Goal: Information Seeking & Learning: Learn about a topic

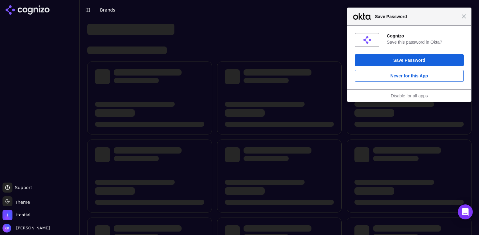
click at [467, 17] on div "Close Save Password" at bounding box center [409, 17] width 124 height 18
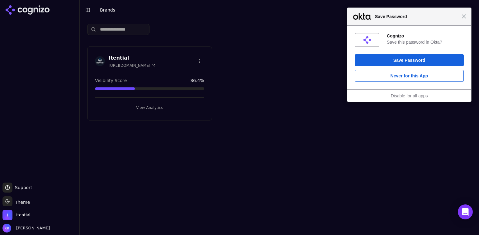
click at [163, 60] on div "Itential [URL][DOMAIN_NAME]" at bounding box center [149, 61] width 109 height 14
drag, startPoint x: 464, startPoint y: 18, endPoint x: 367, endPoint y: 35, distance: 98.1
click at [464, 18] on span "Close" at bounding box center [464, 16] width 5 height 5
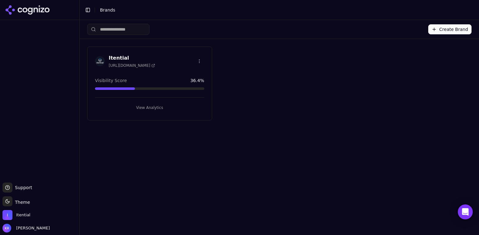
click at [171, 62] on div "Itential [URL][DOMAIN_NAME]" at bounding box center [149, 61] width 109 height 14
drag, startPoint x: 154, startPoint y: 103, endPoint x: 152, endPoint y: 105, distance: 3.6
click at [154, 103] on button "View Analytics" at bounding box center [149, 108] width 109 height 10
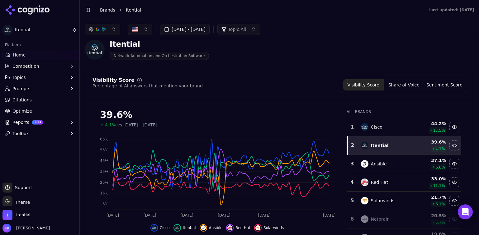
scroll to position [22, 0]
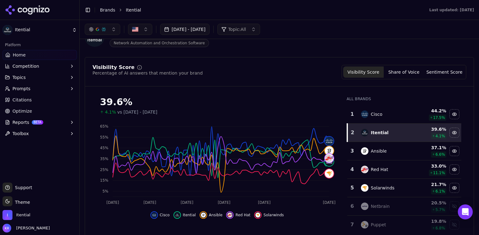
click at [210, 28] on button "[DATE] - [DATE]" at bounding box center [185, 29] width 50 height 11
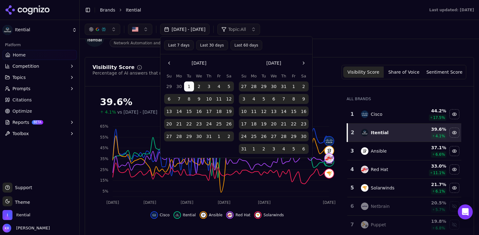
click at [305, 63] on button "Go to the Next Month" at bounding box center [304, 63] width 10 height 10
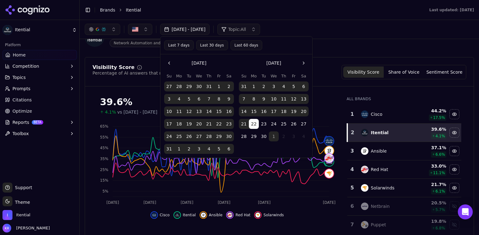
click at [305, 63] on button "Go to the Next Month" at bounding box center [304, 63] width 10 height 10
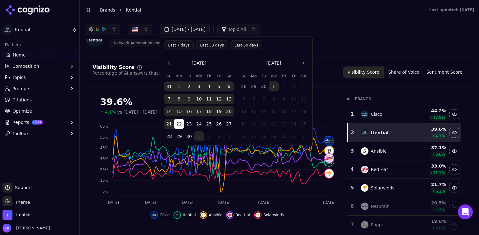
click at [276, 88] on button "1" at bounding box center [274, 86] width 10 height 10
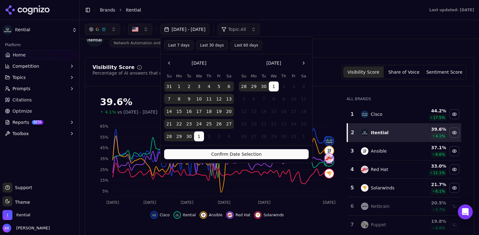
click at [255, 153] on button "Confirm Date Selection" at bounding box center [236, 154] width 145 height 10
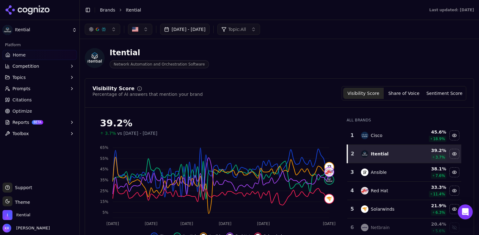
scroll to position [0, 0]
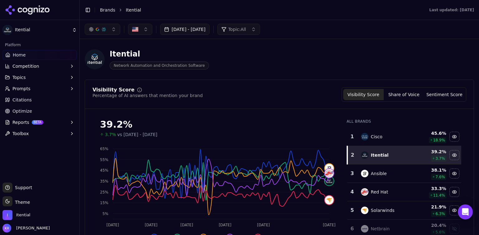
click at [19, 120] on span "Reports" at bounding box center [20, 122] width 17 height 6
click at [26, 68] on span "Competition" at bounding box center [25, 66] width 27 height 6
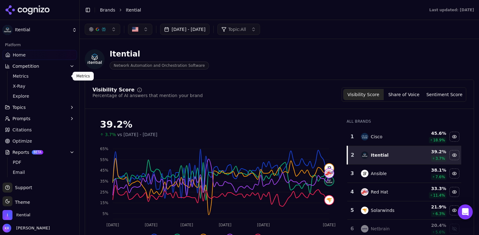
click at [29, 74] on span "Metrics" at bounding box center [40, 76] width 54 height 6
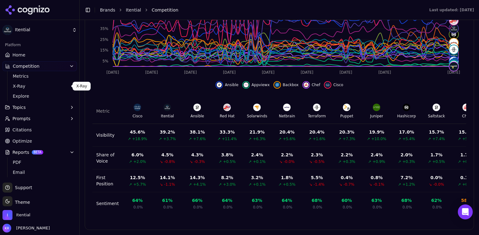
click at [23, 84] on span "X-Ray" at bounding box center [40, 86] width 54 height 6
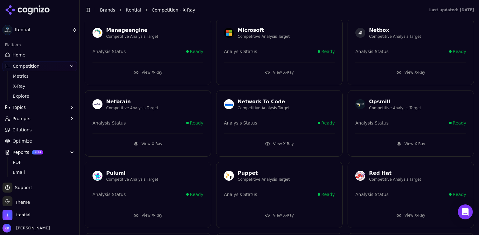
scroll to position [240, 0]
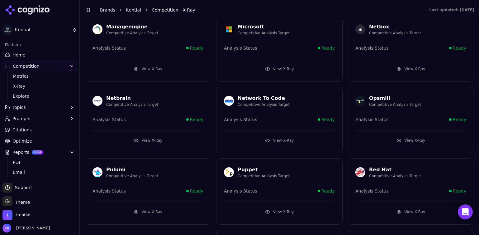
click at [287, 118] on div "Analysis Status Ready" at bounding box center [279, 119] width 111 height 6
click at [283, 139] on button "View X-Ray" at bounding box center [279, 140] width 111 height 10
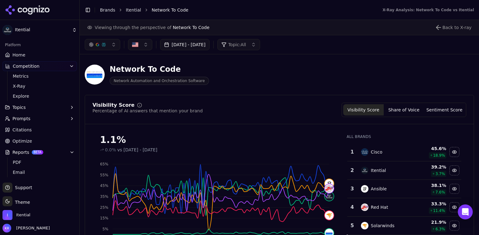
click at [22, 27] on html "Itential Platform Home Competition Metrics X-Ray Explore Topics Prompts Citatio…" at bounding box center [239, 117] width 479 height 235
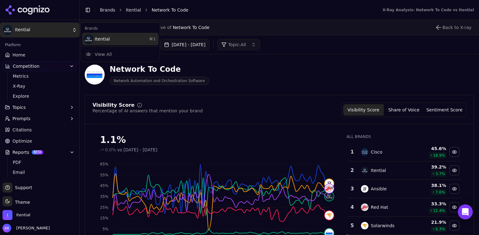
click at [114, 39] on div "Itential ⌘ 1" at bounding box center [120, 39] width 76 height 12
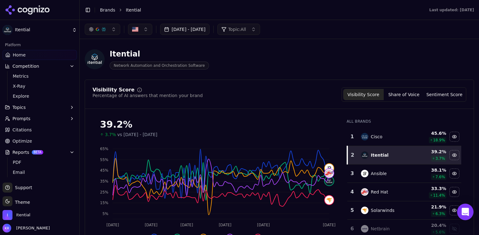
click at [465, 212] on icon "Open Intercom Messenger" at bounding box center [465, 212] width 7 height 8
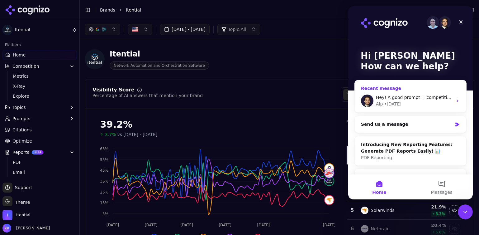
click at [404, 101] on div "Alp • [DATE]" at bounding box center [414, 104] width 77 height 7
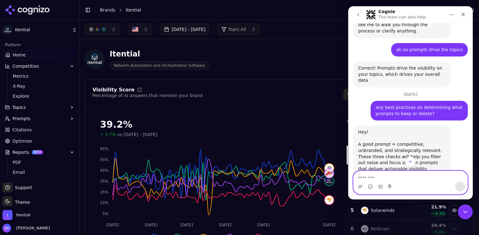
scroll to position [906, 0]
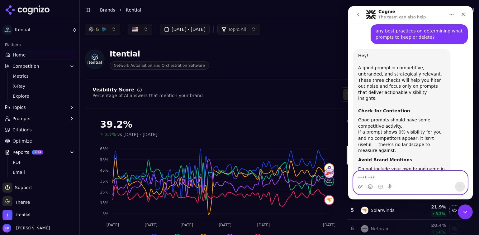
click at [410, 177] on textarea "Message…" at bounding box center [411, 176] width 114 height 11
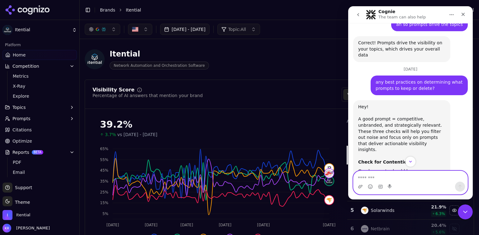
scroll to position [844, 0]
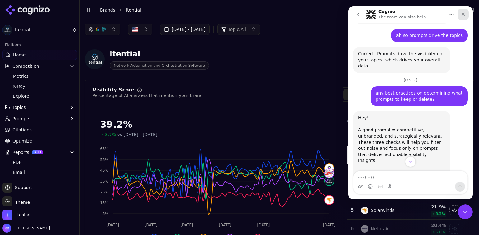
click at [463, 13] on icon "Close" at bounding box center [463, 14] width 5 height 5
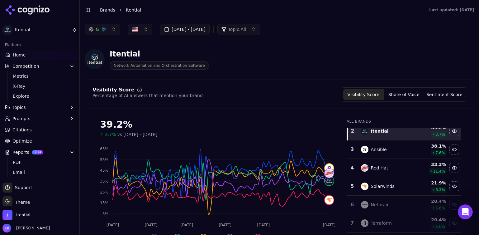
scroll to position [25, 0]
click at [463, 213] on icon "Open Intercom Messenger" at bounding box center [465, 211] width 10 height 10
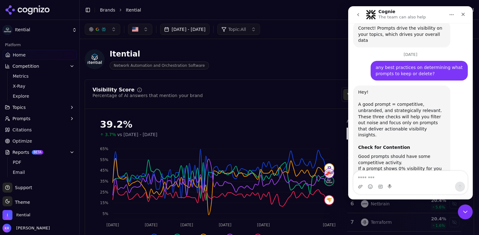
scroll to position [906, 0]
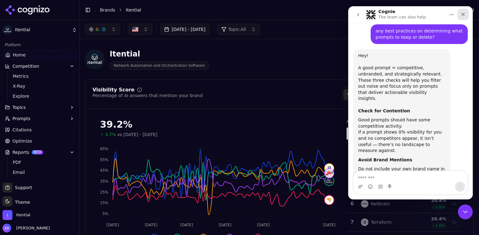
click at [460, 14] on div "Close" at bounding box center [463, 14] width 11 height 11
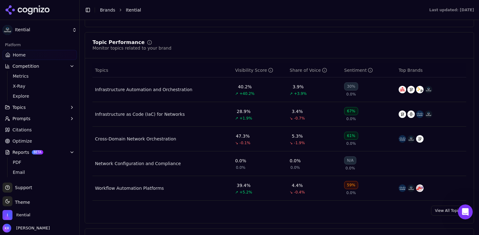
scroll to position [249, 0]
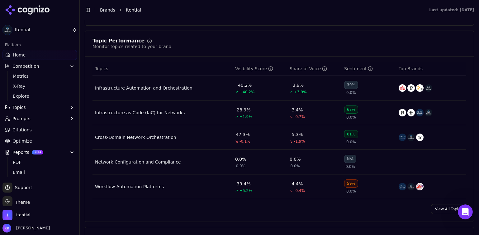
click at [40, 117] on button "Prompts" at bounding box center [39, 118] width 74 height 10
click at [25, 129] on span "Active" at bounding box center [40, 128] width 54 height 6
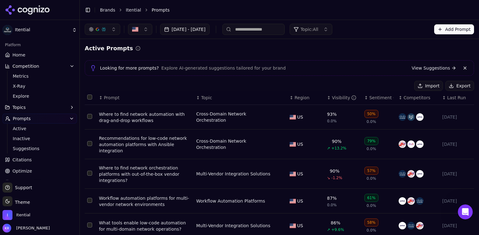
click at [45, 107] on button "Topics" at bounding box center [39, 107] width 74 height 10
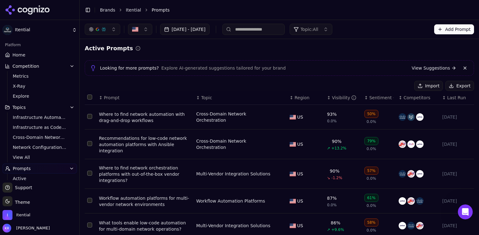
click at [20, 55] on span "Home" at bounding box center [18, 55] width 13 height 6
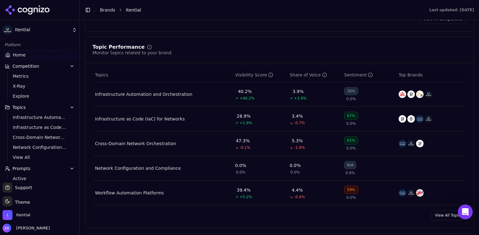
scroll to position [243, 0]
click at [30, 166] on button "Prompts" at bounding box center [39, 168] width 74 height 10
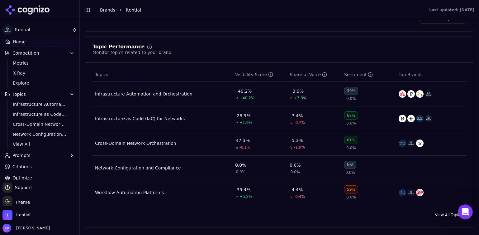
scroll to position [21, 0]
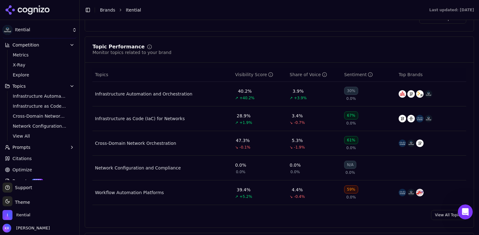
click at [25, 147] on span "Prompts" at bounding box center [21, 147] width 18 height 6
click at [28, 155] on span "Active" at bounding box center [40, 157] width 54 height 6
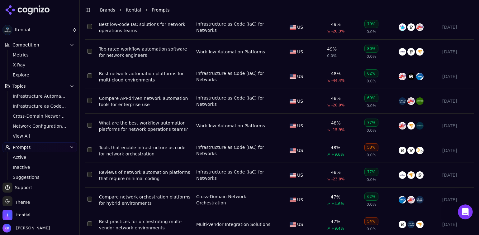
scroll to position [2413, 0]
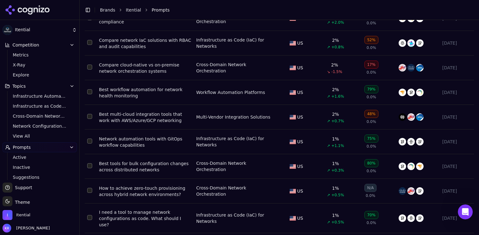
scroll to position [2403, 0]
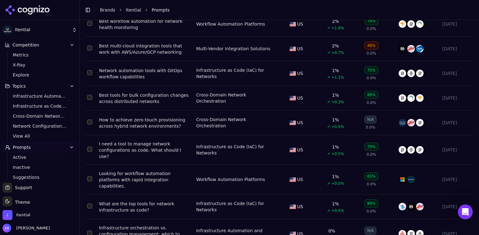
drag, startPoint x: 456, startPoint y: 223, endPoint x: 441, endPoint y: 226, distance: 14.5
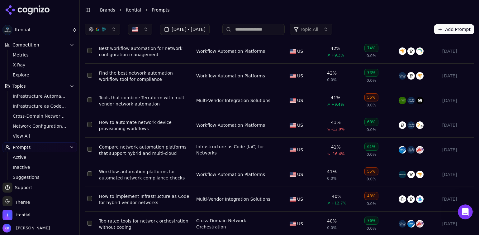
scroll to position [0, 0]
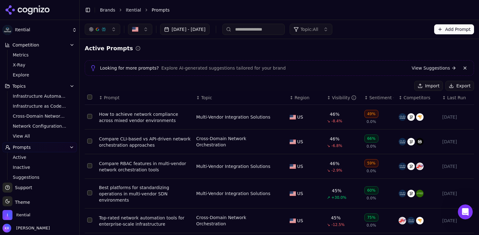
click at [439, 67] on link "View Suggestions" at bounding box center [434, 68] width 45 height 6
click at [23, 86] on span "Topics" at bounding box center [18, 86] width 13 height 6
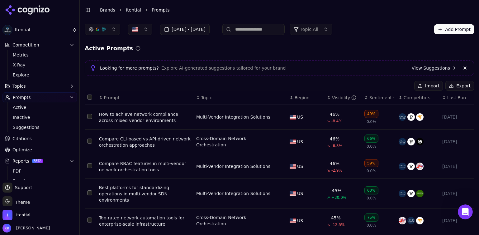
click at [23, 86] on span "Topics" at bounding box center [18, 86] width 13 height 6
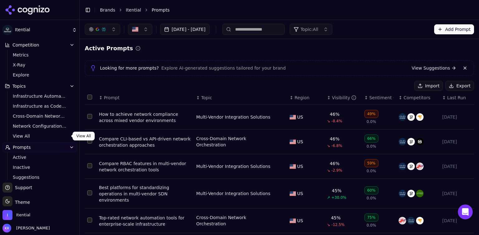
click at [23, 135] on span "View All" at bounding box center [40, 136] width 54 height 6
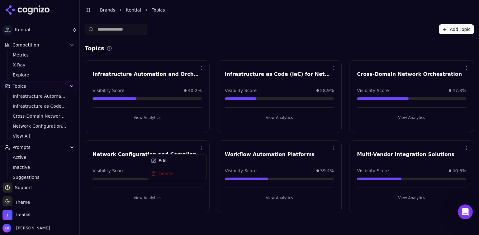
click at [200, 150] on html "Itential Platform Home Competition Metrics X-Ray Explore Topics Infrastructure …" at bounding box center [239, 117] width 479 height 235
click at [169, 172] on div "Delete" at bounding box center [177, 174] width 57 height 10
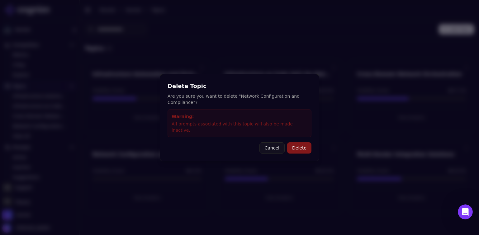
click at [296, 144] on button "Delete" at bounding box center [299, 147] width 24 height 11
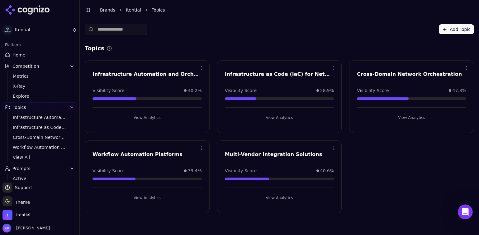
drag, startPoint x: 23, startPoint y: 53, endPoint x: 54, endPoint y: 51, distance: 30.9
click at [23, 53] on span "Home" at bounding box center [18, 55] width 13 height 6
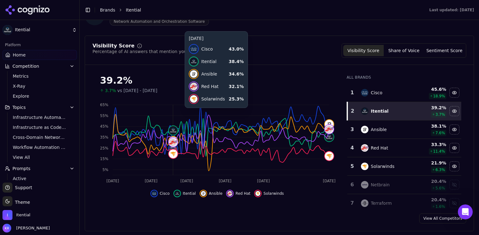
scroll to position [51, 0]
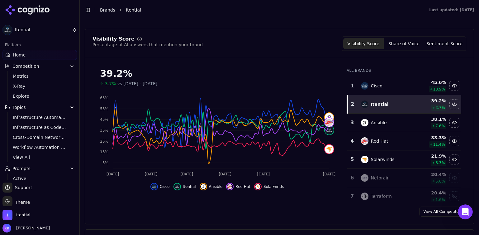
click at [70, 106] on icon "button" at bounding box center [71, 107] width 5 height 5
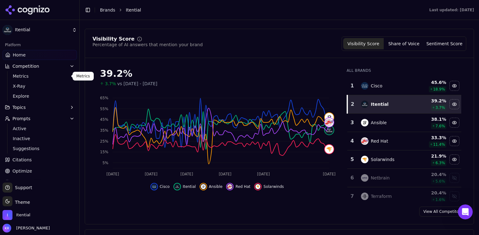
click at [28, 73] on span "Metrics" at bounding box center [40, 76] width 54 height 6
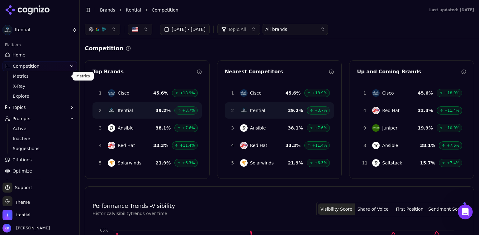
click at [27, 65] on span "Competition" at bounding box center [26, 66] width 27 height 6
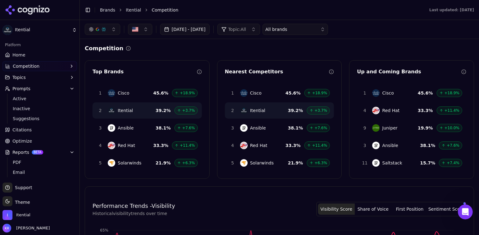
click at [26, 75] on button "Topics" at bounding box center [39, 77] width 74 height 10
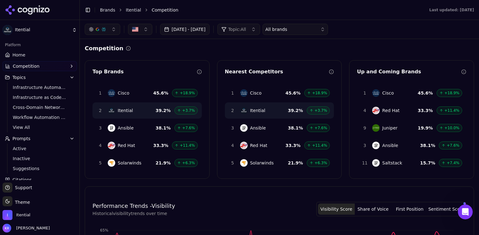
click at [29, 66] on span "Competition" at bounding box center [26, 66] width 27 height 6
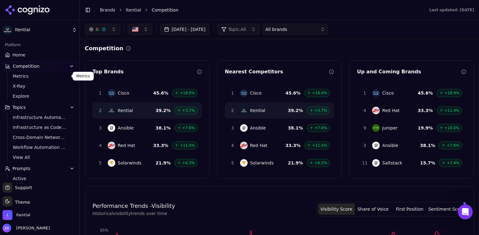
click at [25, 74] on span "Metrics" at bounding box center [40, 76] width 54 height 6
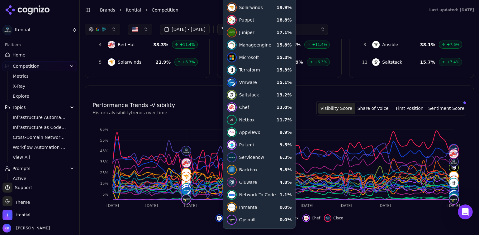
scroll to position [100, 0]
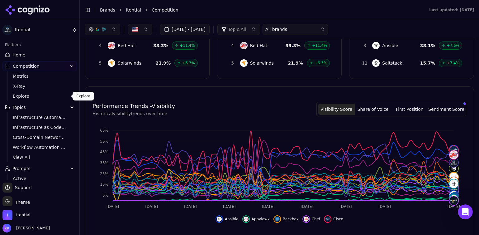
click at [26, 97] on span "Explore" at bounding box center [40, 96] width 54 height 6
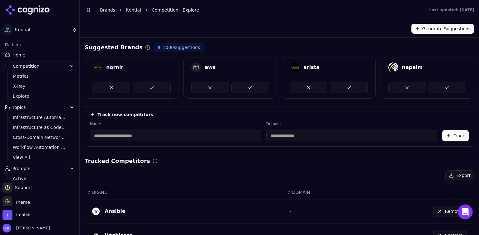
click at [111, 11] on link "Brands" at bounding box center [107, 9] width 15 height 5
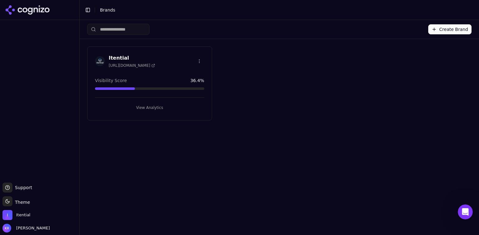
click at [447, 29] on button "Create Brand" at bounding box center [449, 29] width 43 height 10
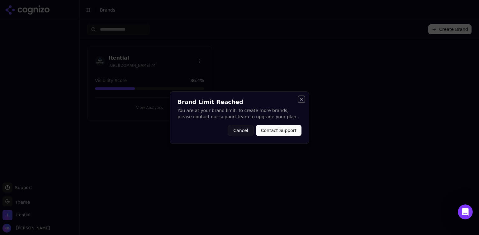
click at [301, 98] on button "Close" at bounding box center [301, 99] width 5 height 5
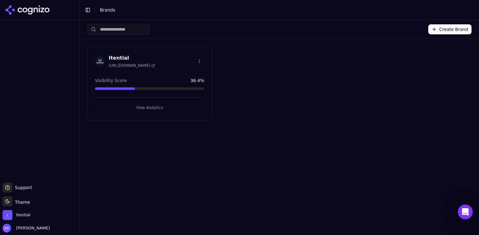
drag, startPoint x: 141, startPoint y: 57, endPoint x: 203, endPoint y: 62, distance: 62.5
click at [141, 57] on h3 "Itential" at bounding box center [132, 57] width 46 height 7
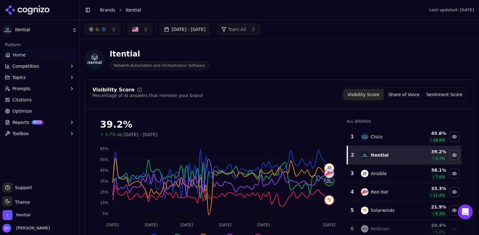
click at [26, 79] on button "Topics" at bounding box center [39, 77] width 74 height 10
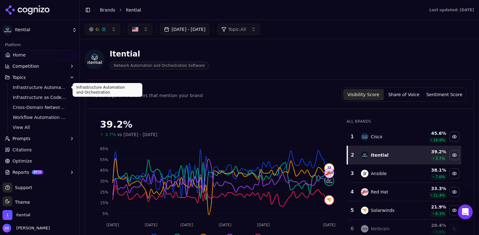
click at [24, 79] on span "Topics" at bounding box center [18, 77] width 13 height 6
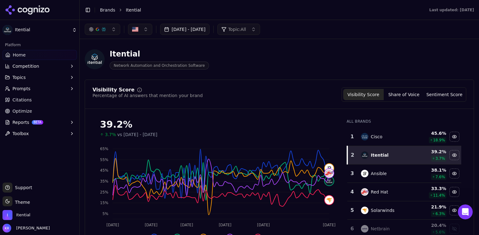
click at [22, 55] on span "Home" at bounding box center [19, 55] width 13 height 6
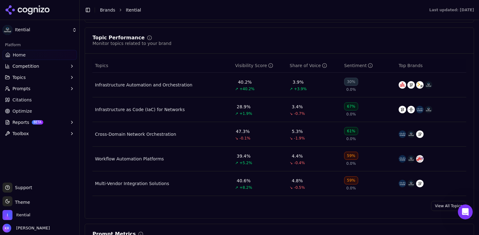
scroll to position [254, 0]
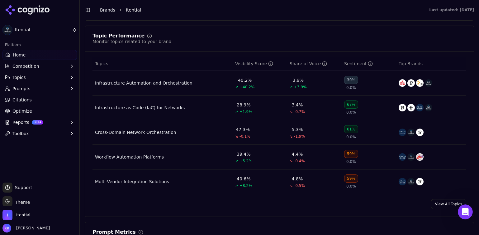
click at [352, 79] on div "30%" at bounding box center [351, 80] width 14 height 8
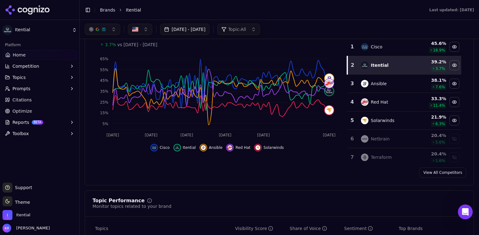
scroll to position [88, 0]
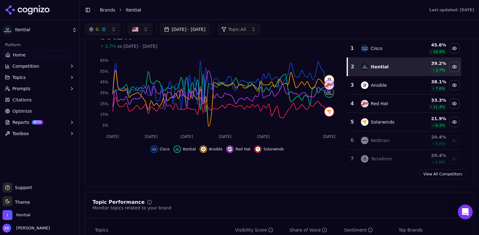
click at [210, 25] on button "[DATE] - [DATE]" at bounding box center [185, 29] width 50 height 11
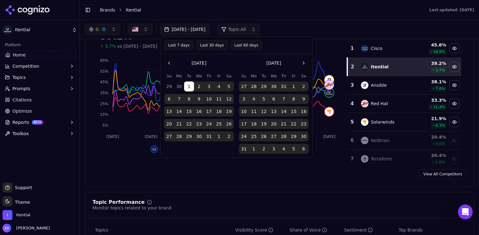
click at [209, 45] on button "Last 30 days" at bounding box center [212, 45] width 32 height 10
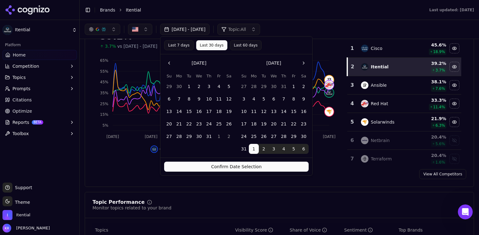
click at [227, 165] on button "Confirm Date Selection" at bounding box center [236, 166] width 145 height 10
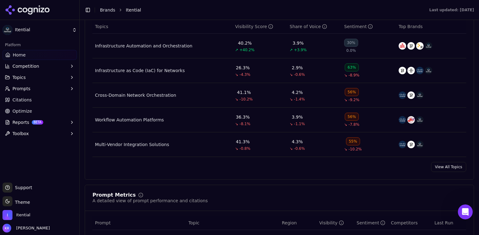
scroll to position [906, 0]
click at [22, 110] on span "Optimize" at bounding box center [22, 111] width 20 height 6
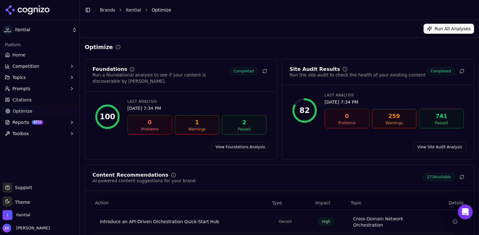
drag, startPoint x: 27, startPoint y: 55, endPoint x: 199, endPoint y: 126, distance: 186.0
click at [27, 55] on link "Home" at bounding box center [39, 55] width 74 height 10
